Goal: Transaction & Acquisition: Purchase product/service

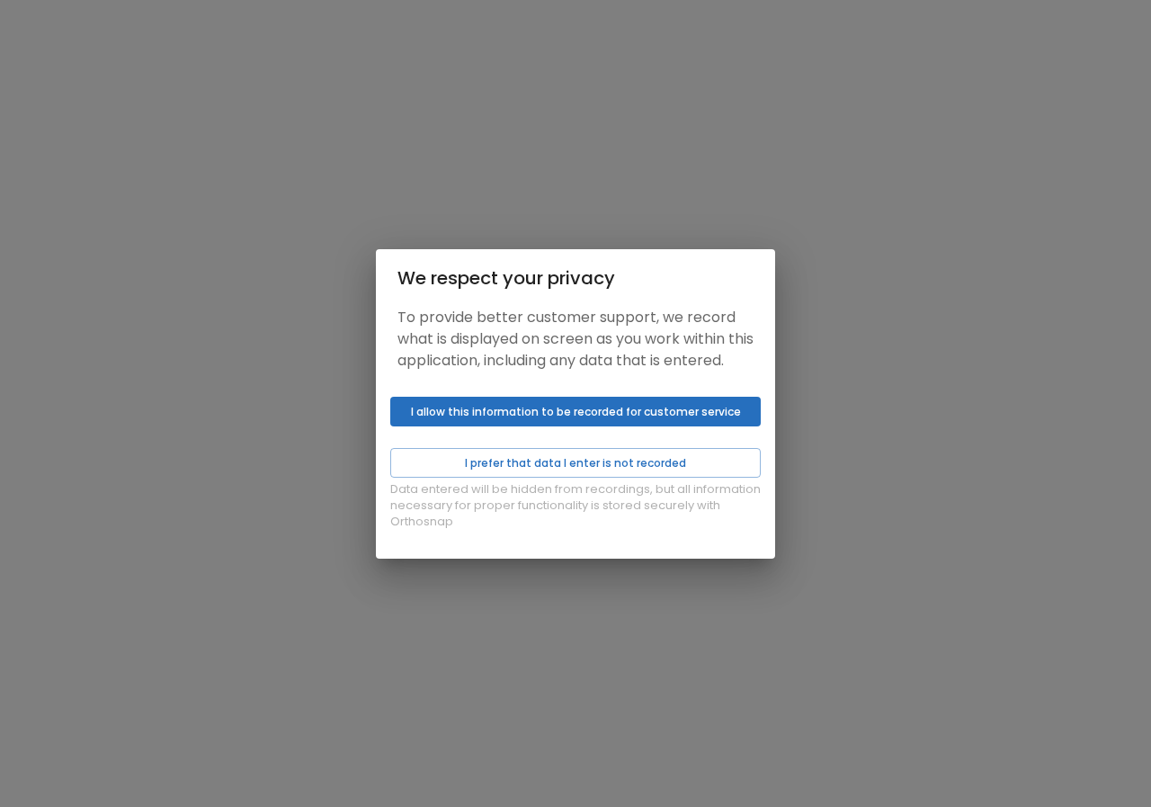
click at [602, 439] on div "Data entered will be hidden from recordings, but all information necessary for …" at bounding box center [575, 473] width 399 height 169
click at [585, 477] on button "I prefer that data I enter is not recorded" at bounding box center [575, 463] width 370 height 30
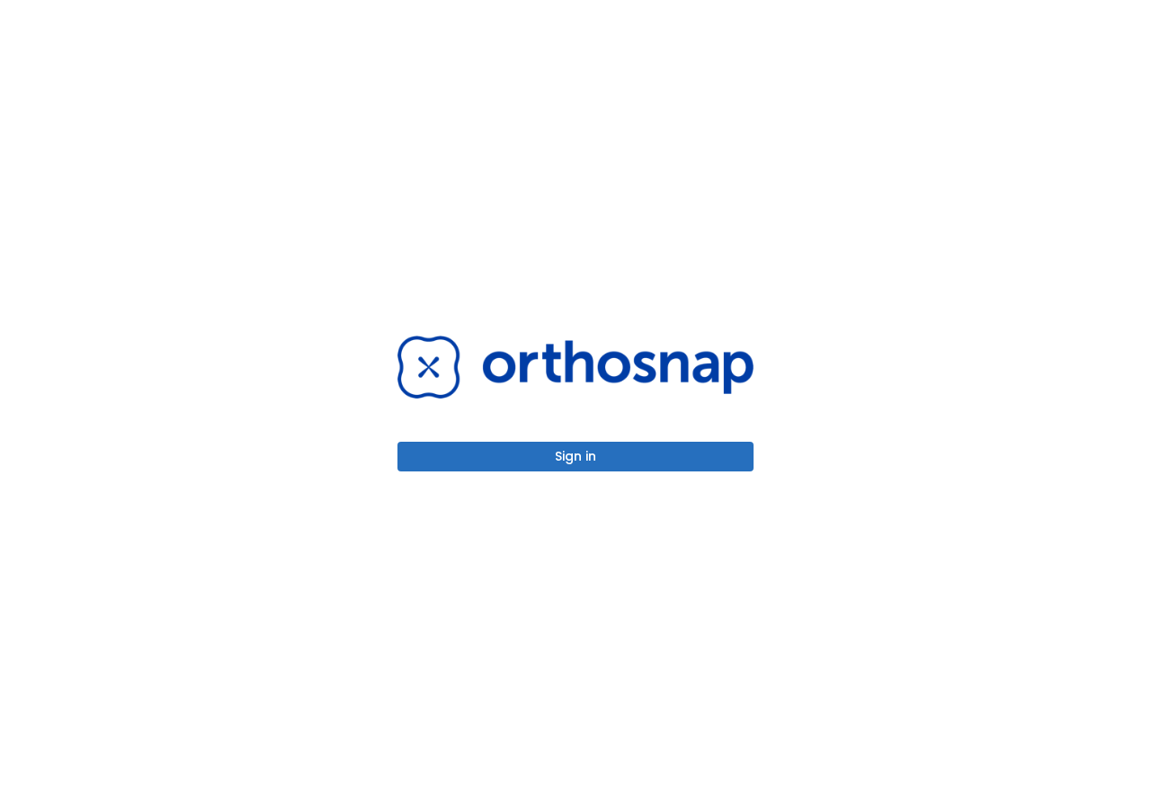
click at [595, 454] on button "Sign in" at bounding box center [575, 457] width 356 height 30
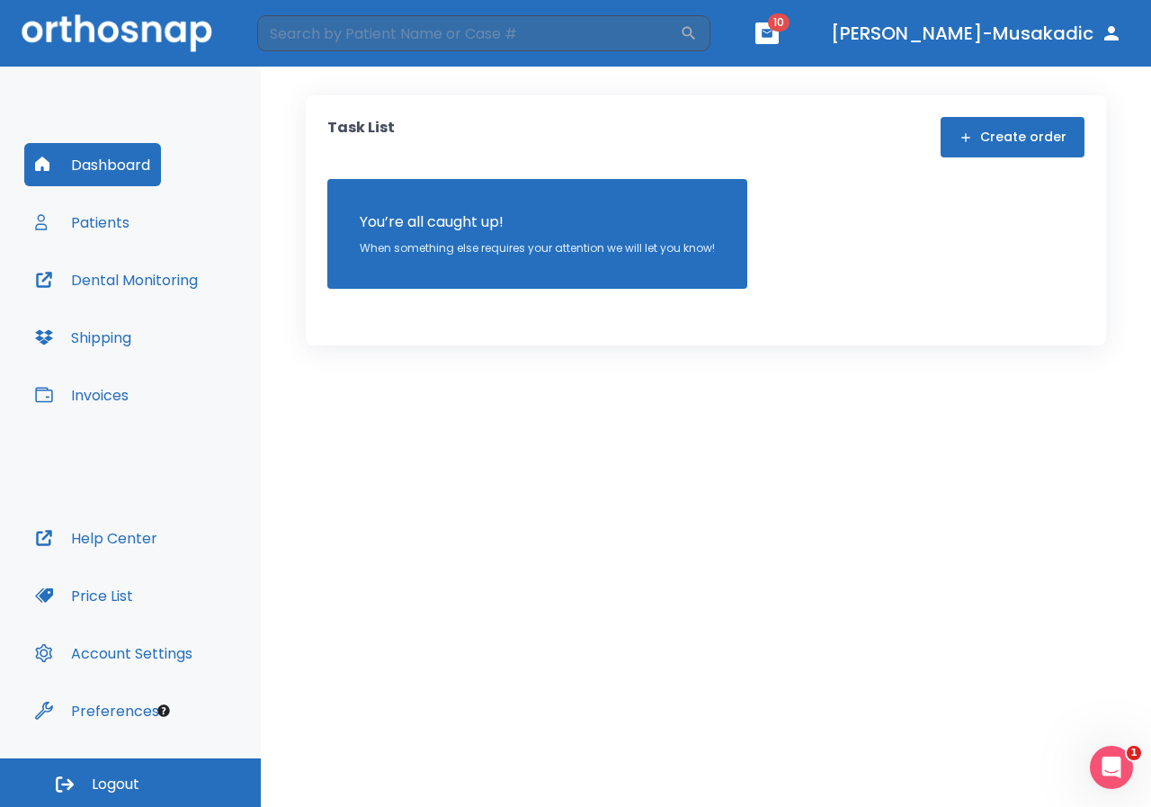
click at [117, 388] on button "Invoices" at bounding box center [81, 394] width 115 height 43
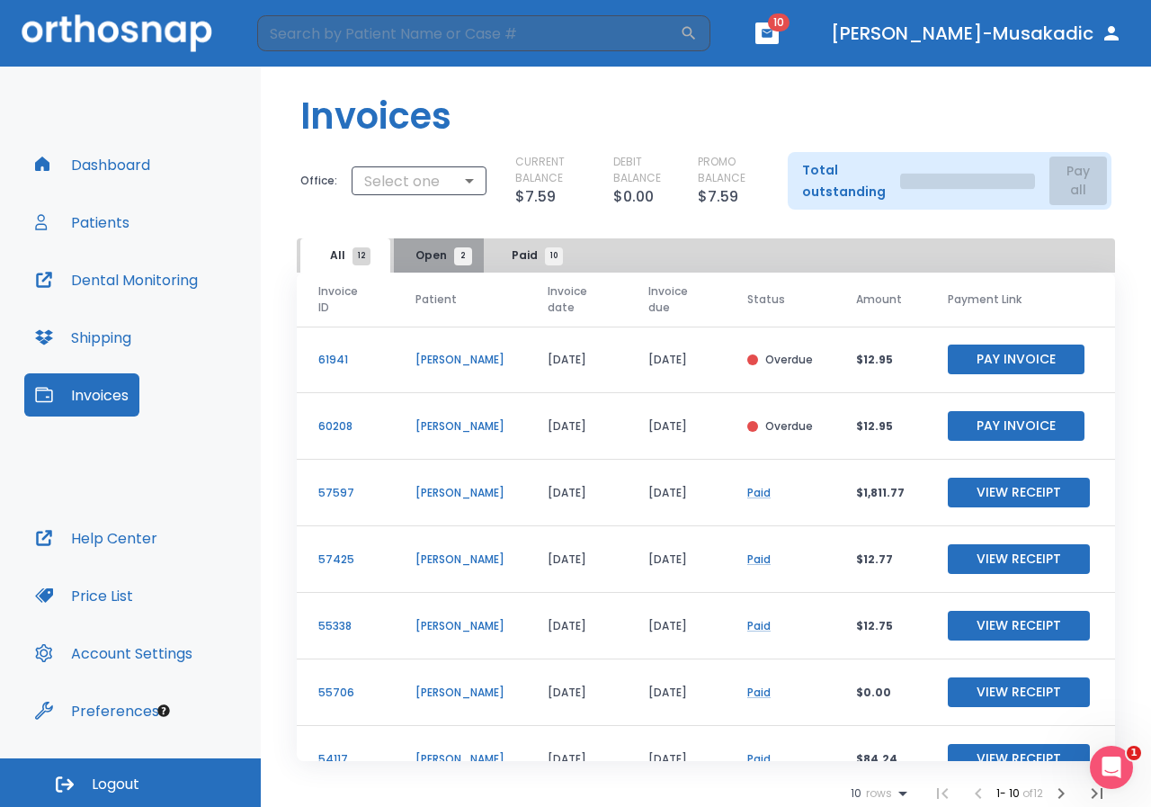
click at [441, 263] on span "Open 2" at bounding box center [439, 255] width 48 height 16
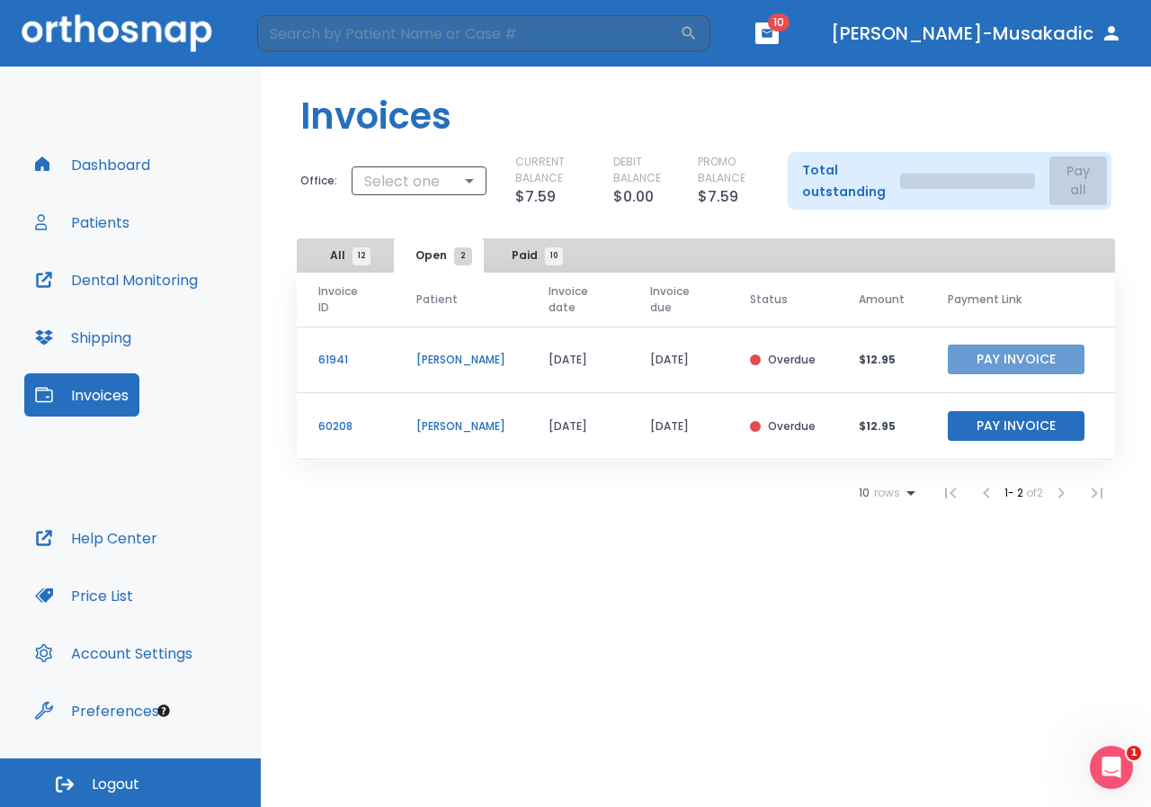
click at [993, 361] on button "Pay Invoice" at bounding box center [1016, 359] width 137 height 30
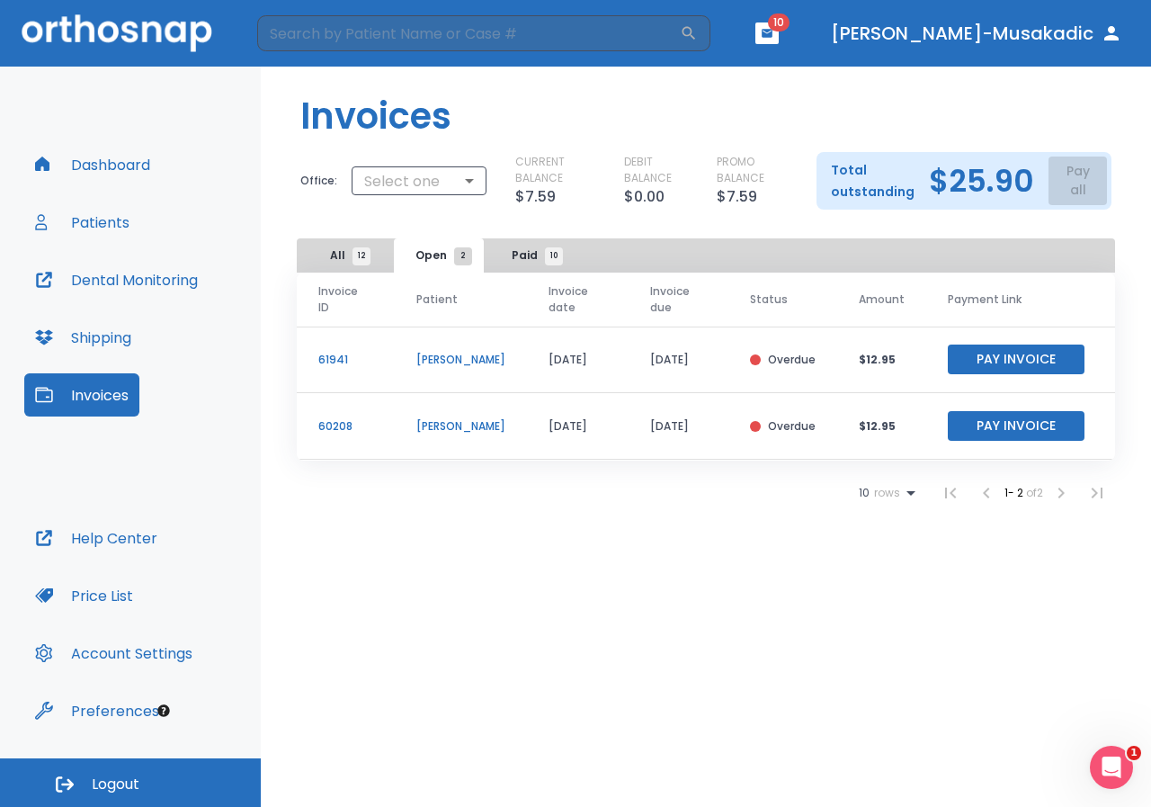
click at [1010, 412] on button "Pay Invoice" at bounding box center [1016, 426] width 137 height 30
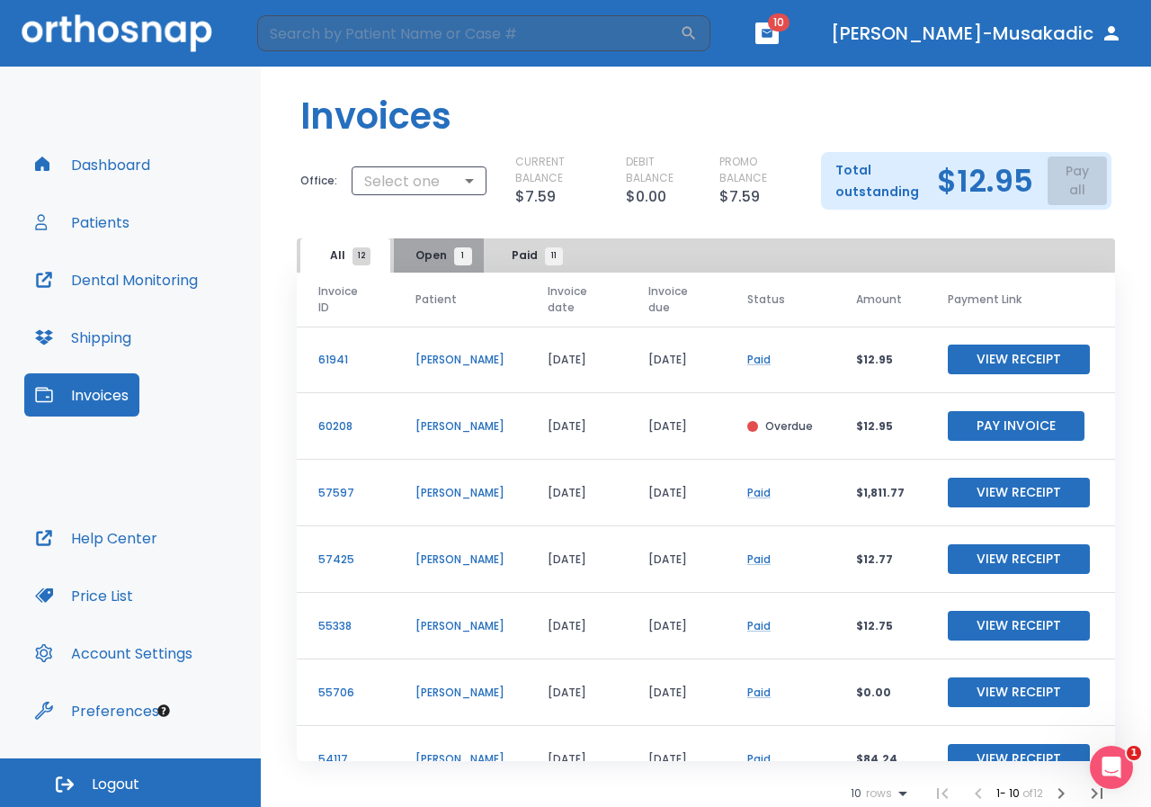
click at [451, 242] on button "Open 1" at bounding box center [439, 255] width 90 height 34
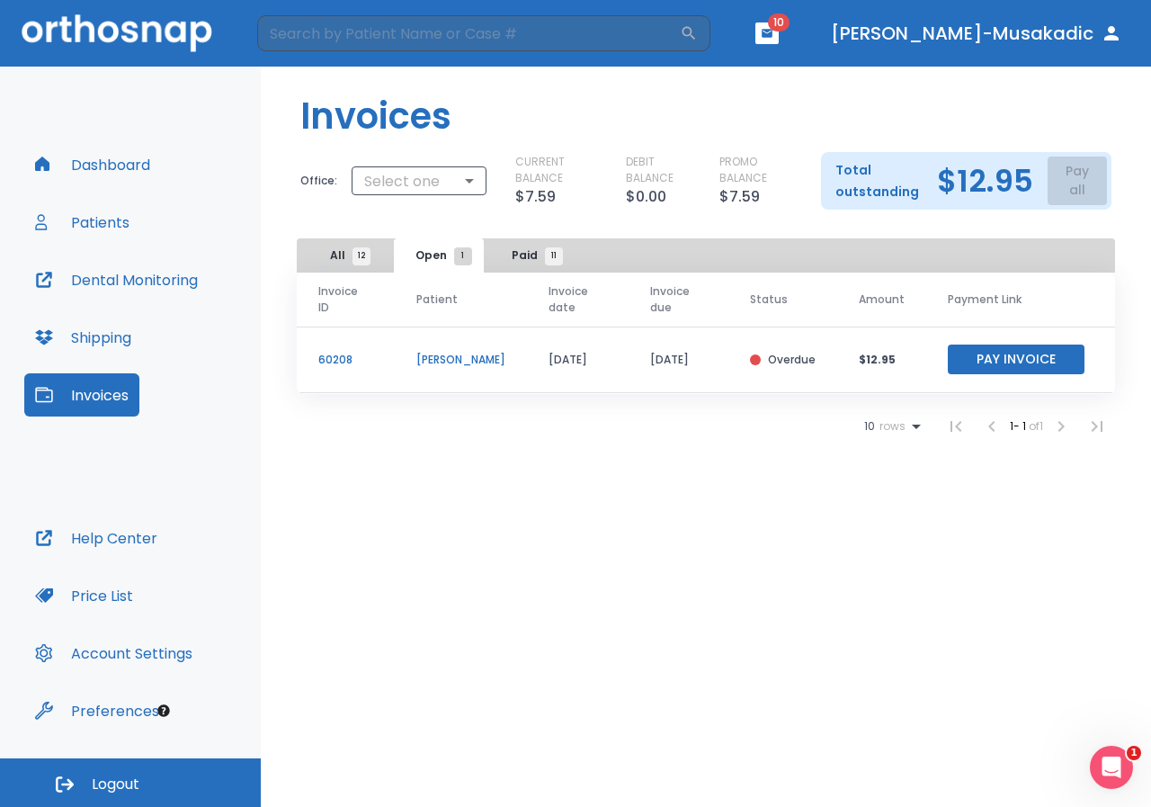
click at [1015, 344] on td "Pay Invoice" at bounding box center [1020, 359] width 189 height 67
click at [1013, 352] on button "Pay Invoice" at bounding box center [1016, 359] width 137 height 30
